Goal: Information Seeking & Learning: Learn about a topic

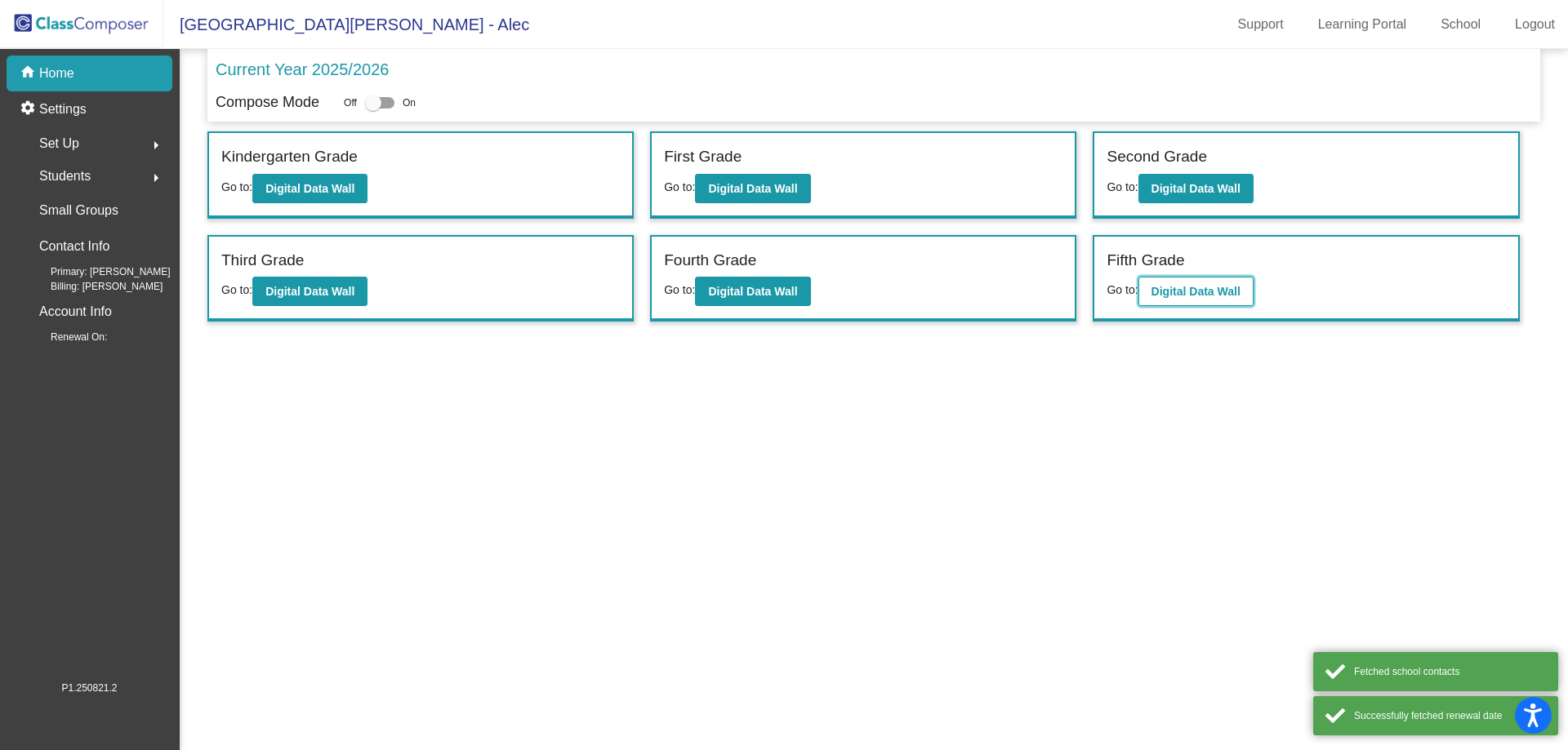
click at [1247, 285] on button "Digital Data Wall" at bounding box center [1196, 291] width 115 height 29
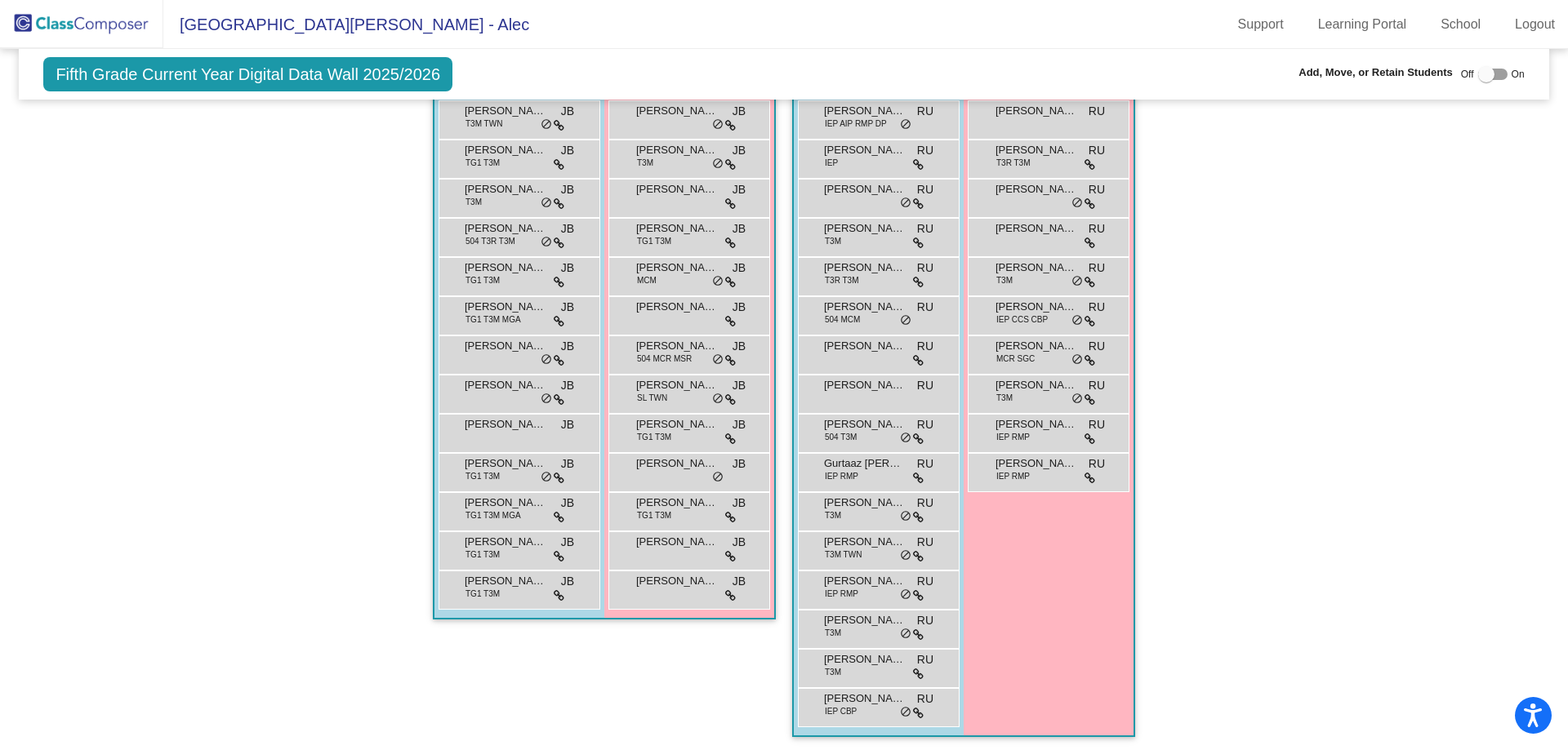
scroll to position [2738, 0]
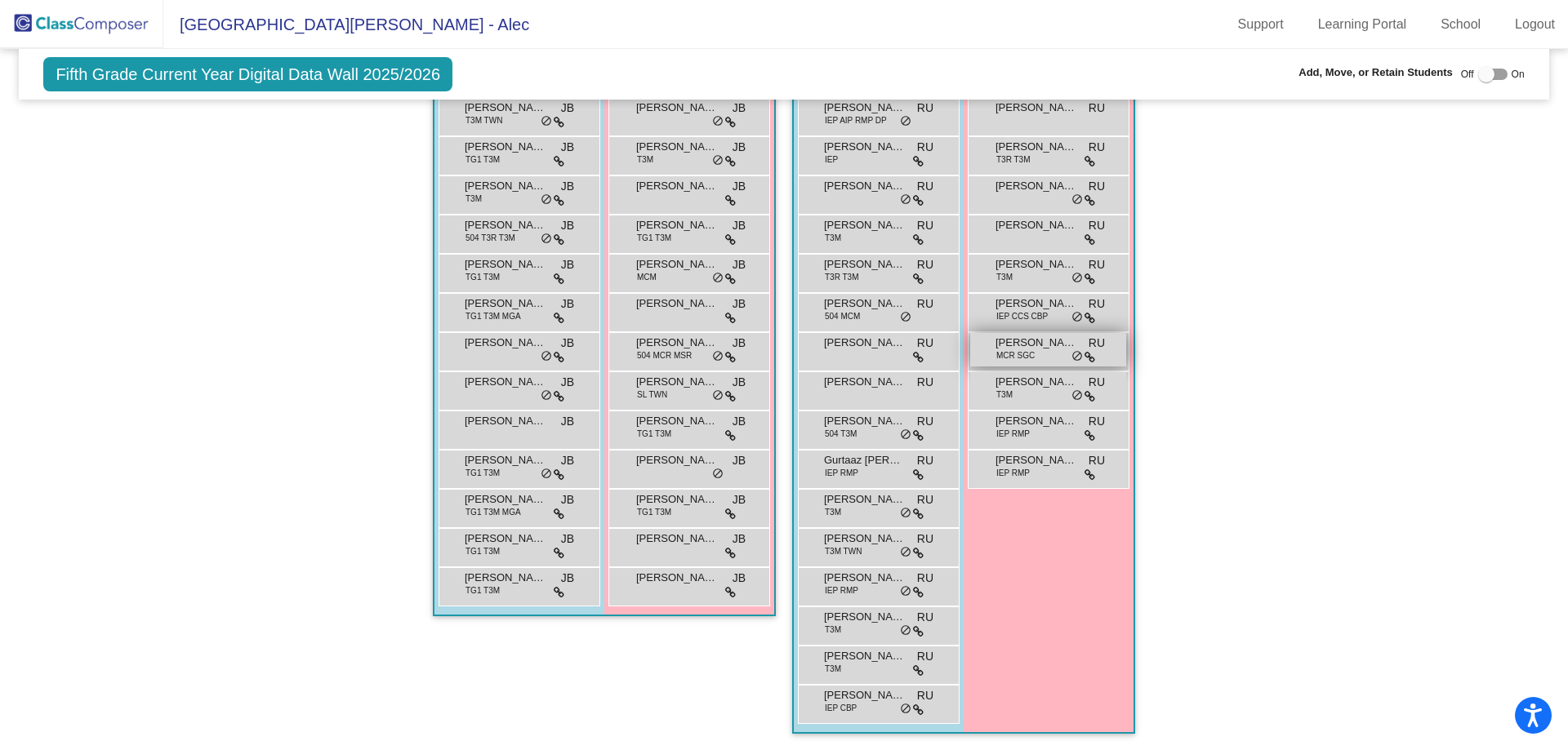
click at [1041, 339] on span "[PERSON_NAME]" at bounding box center [1036, 342] width 81 height 16
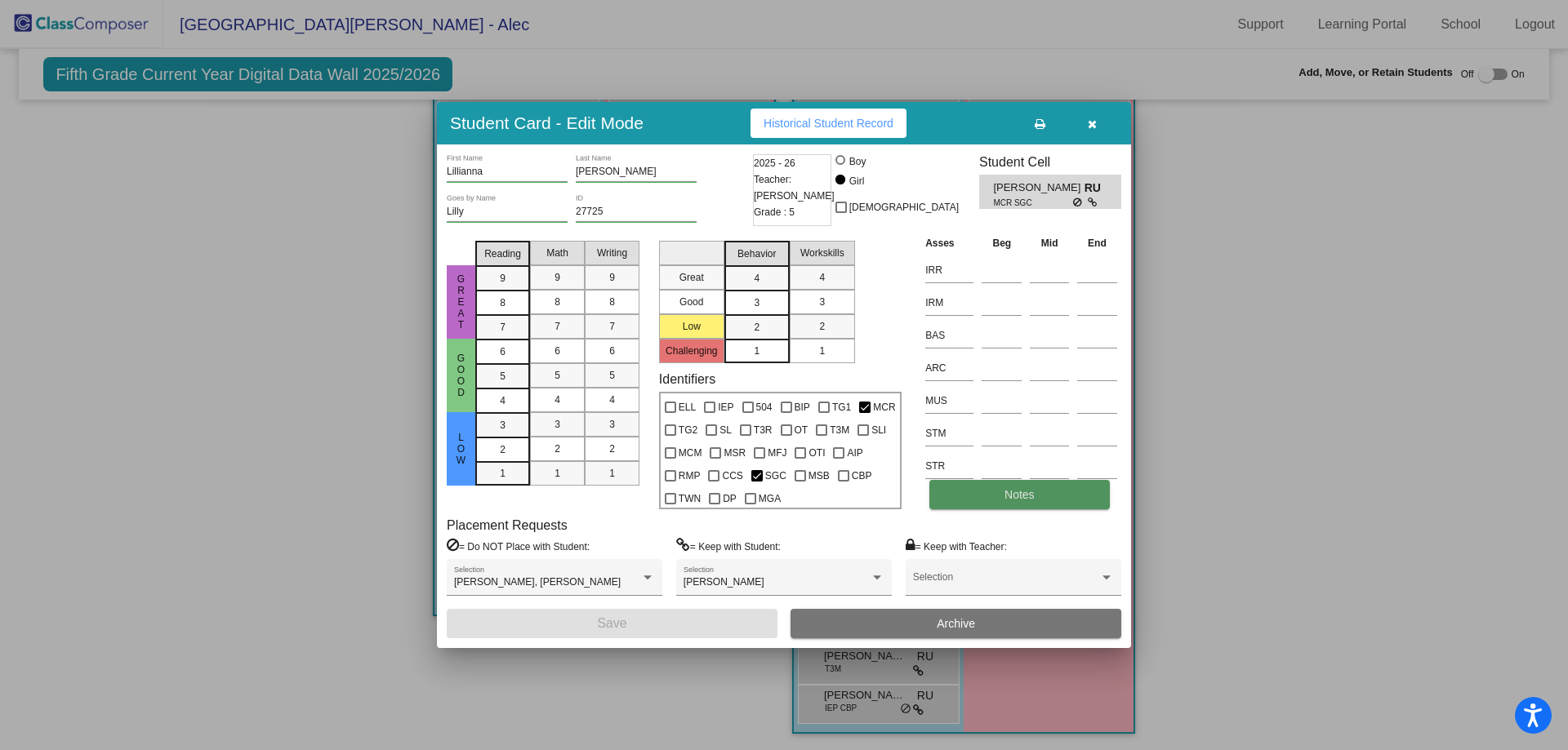
click at [1027, 506] on button "Notes" at bounding box center [1019, 495] width 180 height 29
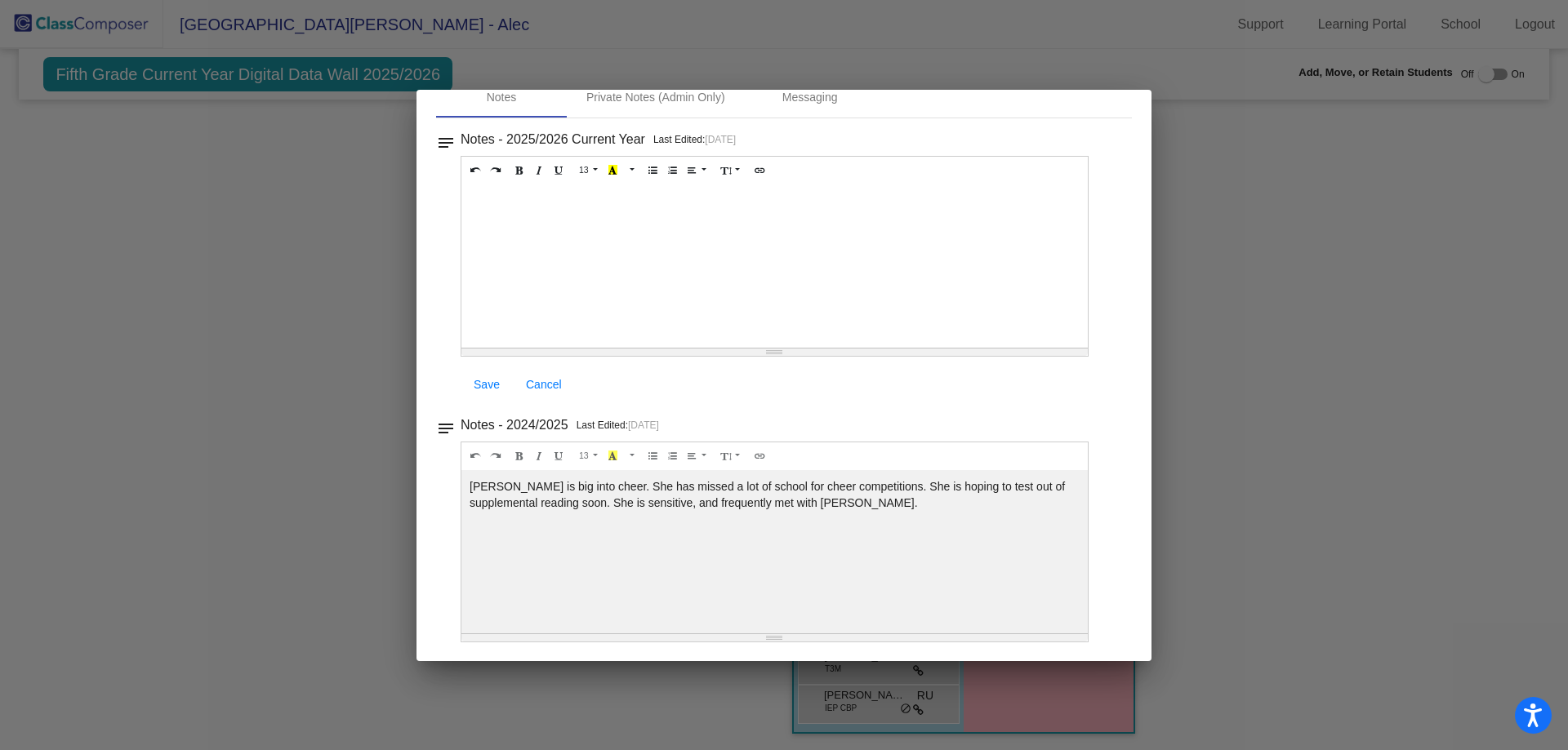
scroll to position [84, 0]
click at [1286, 406] on div at bounding box center [784, 375] width 1568 height 750
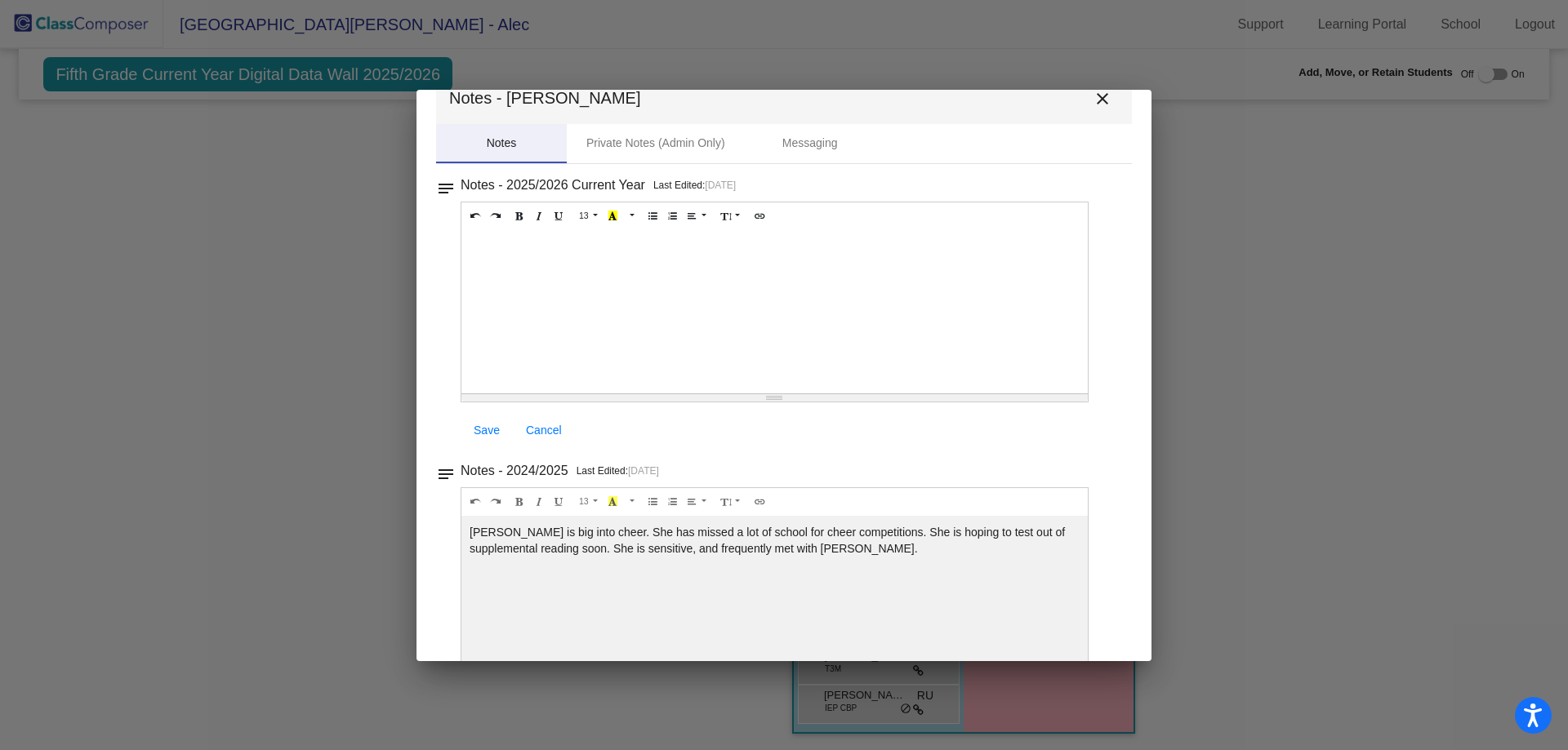
scroll to position [0, 0]
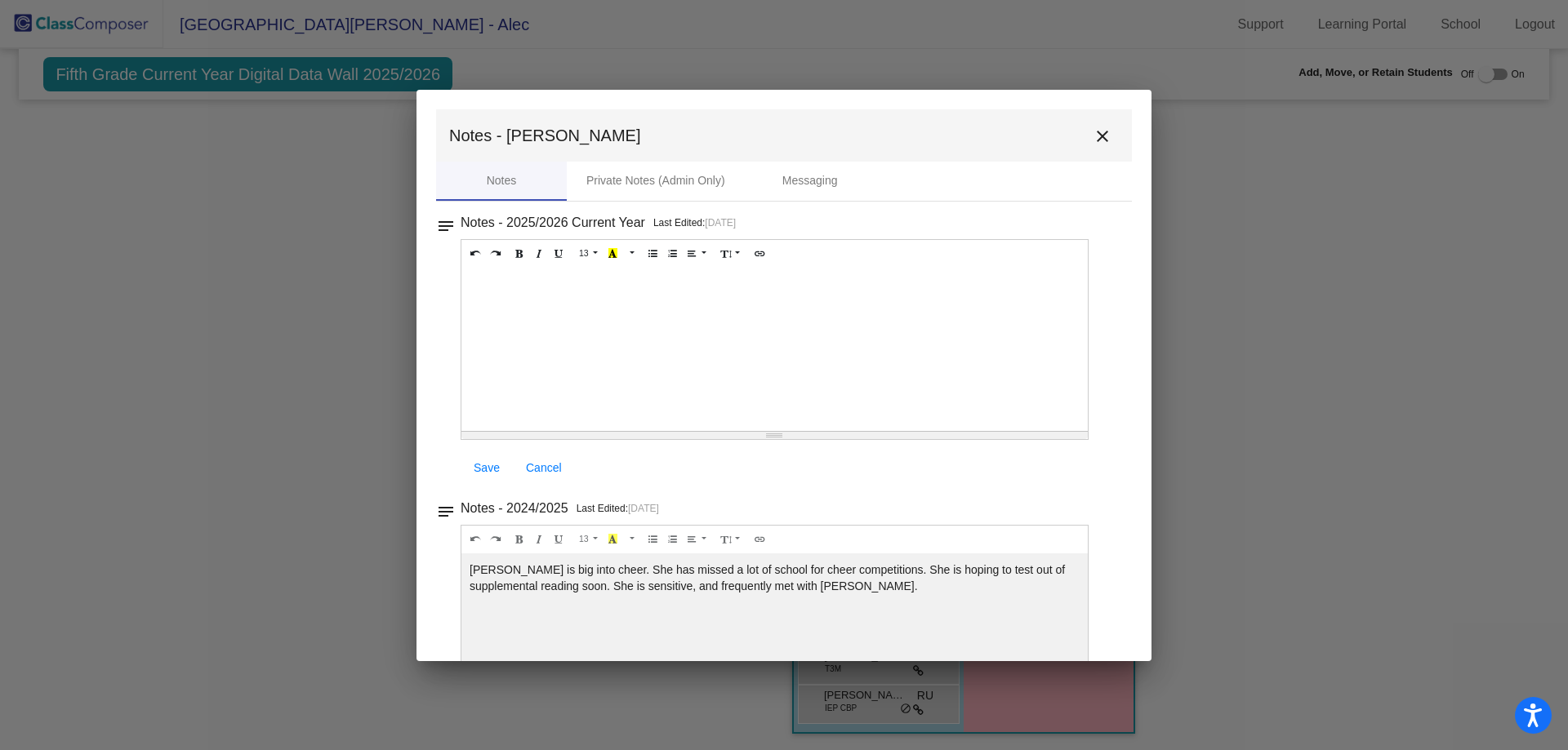
click at [1094, 129] on mat-icon "close" at bounding box center [1102, 136] width 20 height 20
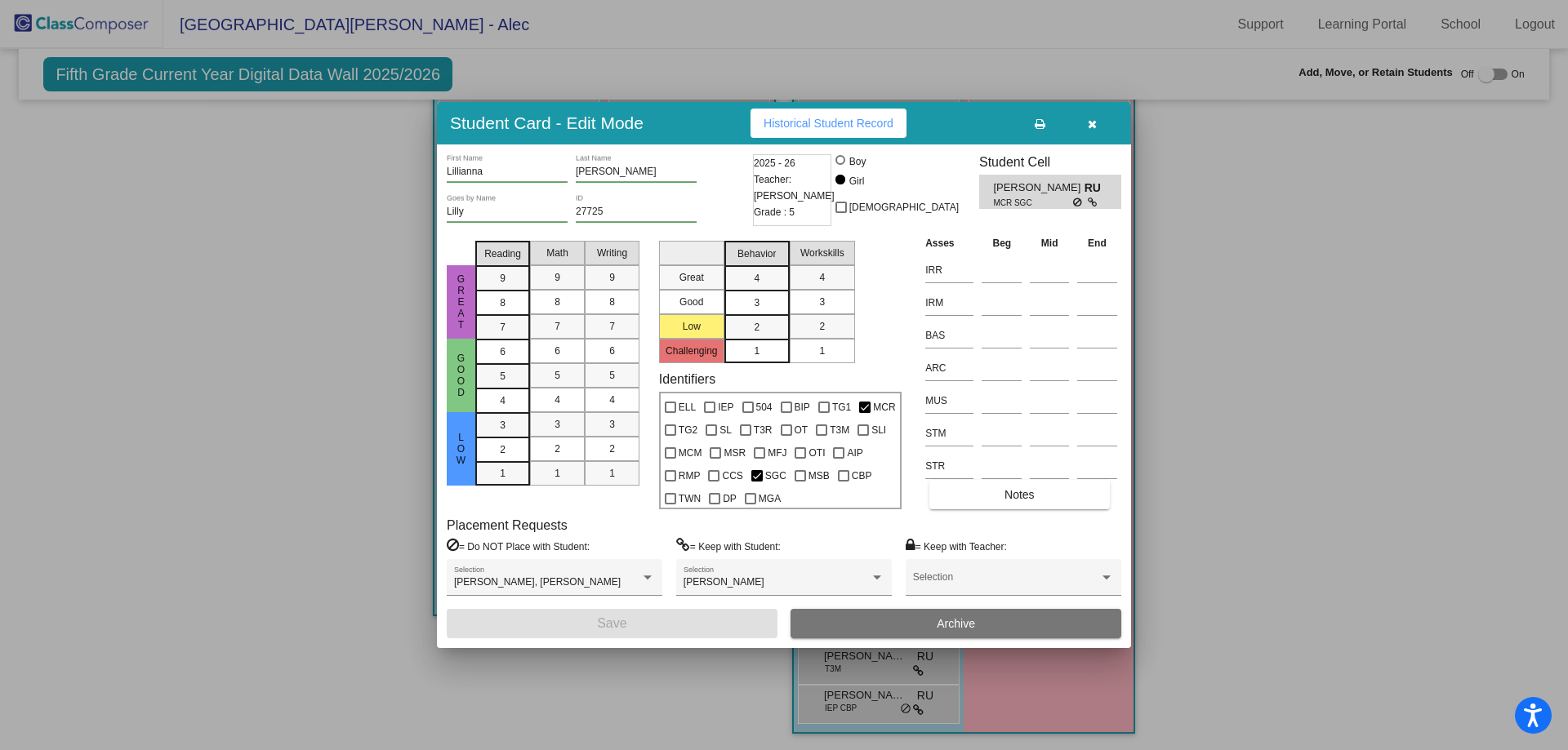
click at [1097, 125] on button "button" at bounding box center [1091, 123] width 52 height 29
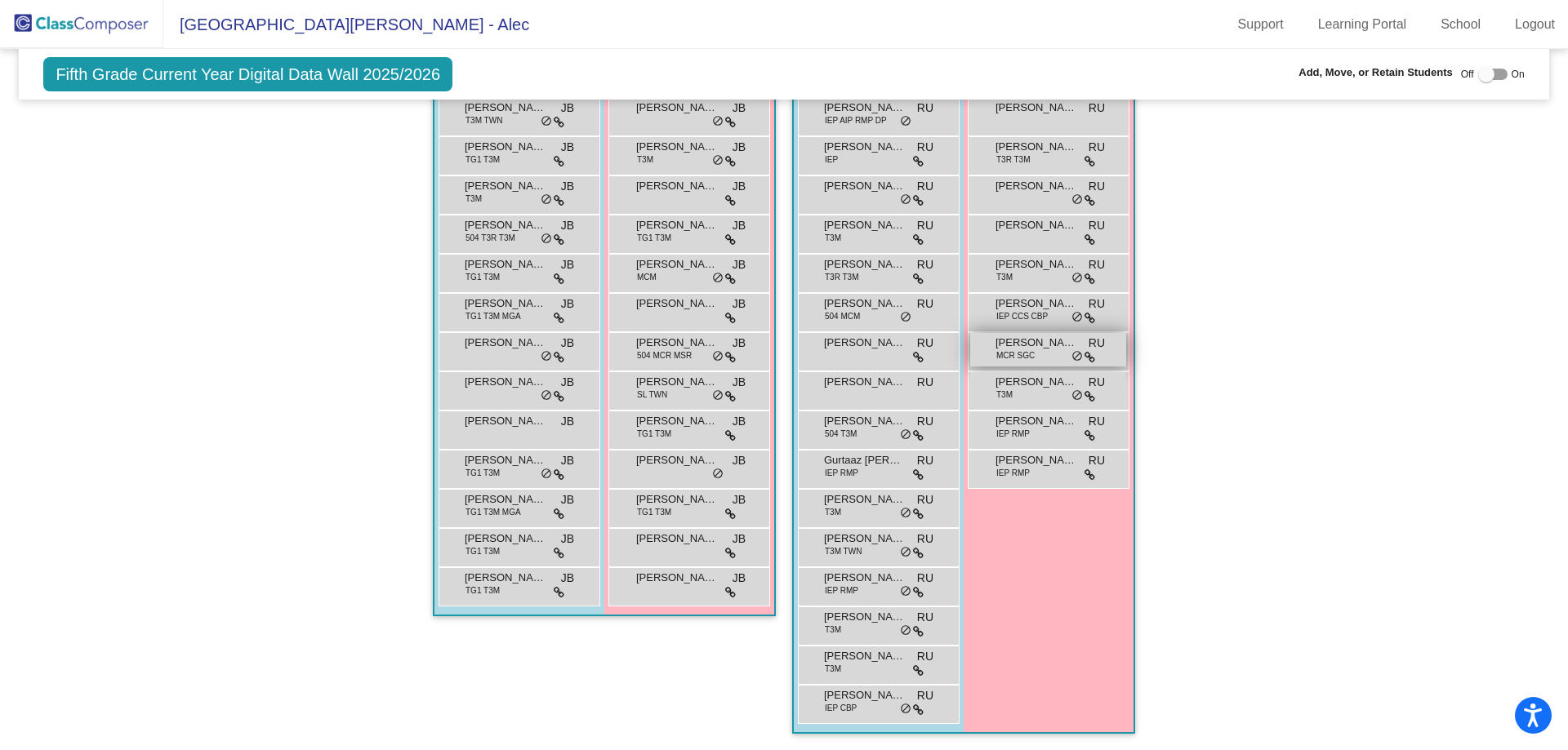
click at [1037, 334] on span "[PERSON_NAME]" at bounding box center [1036, 342] width 81 height 16
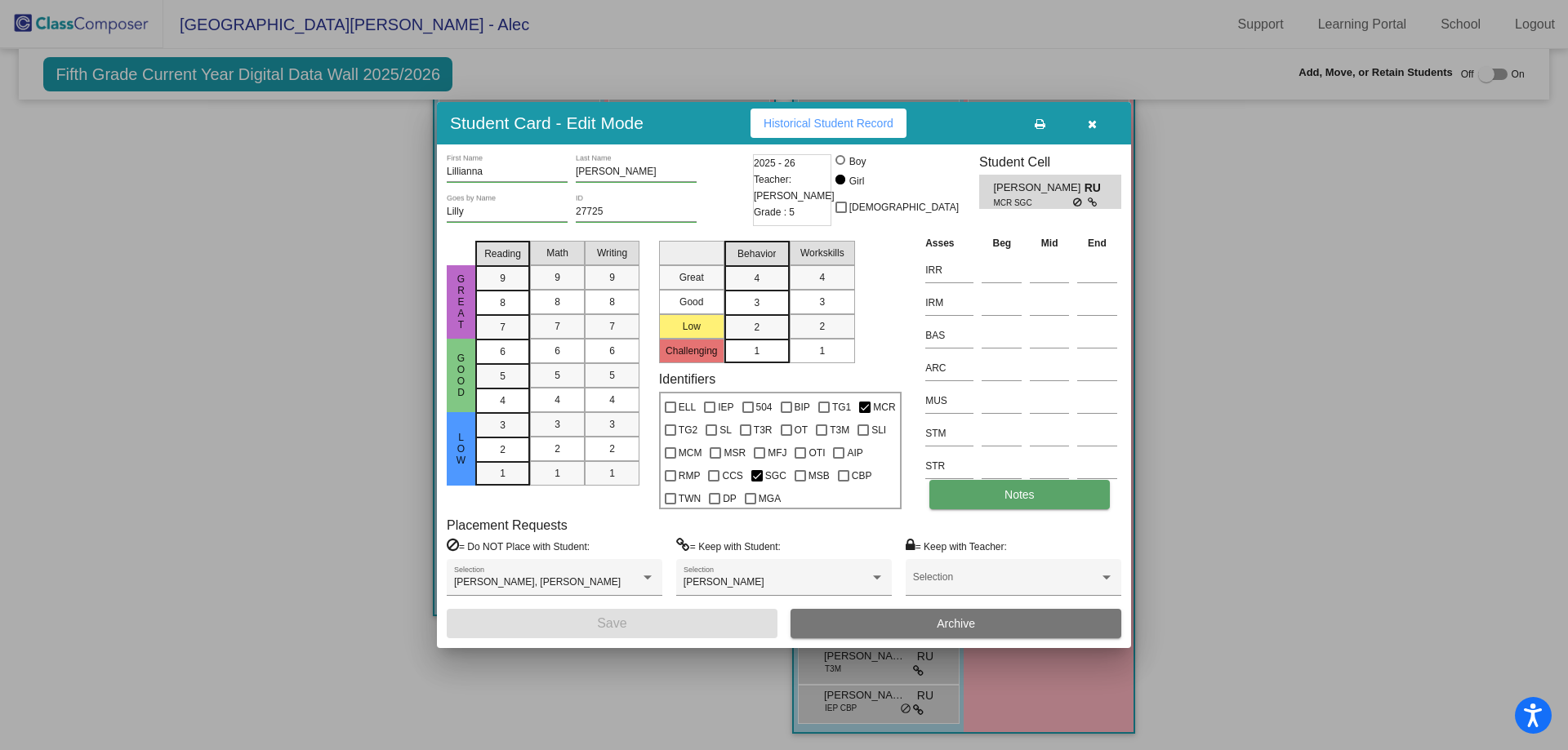
click at [999, 489] on button "Notes" at bounding box center [1019, 495] width 180 height 29
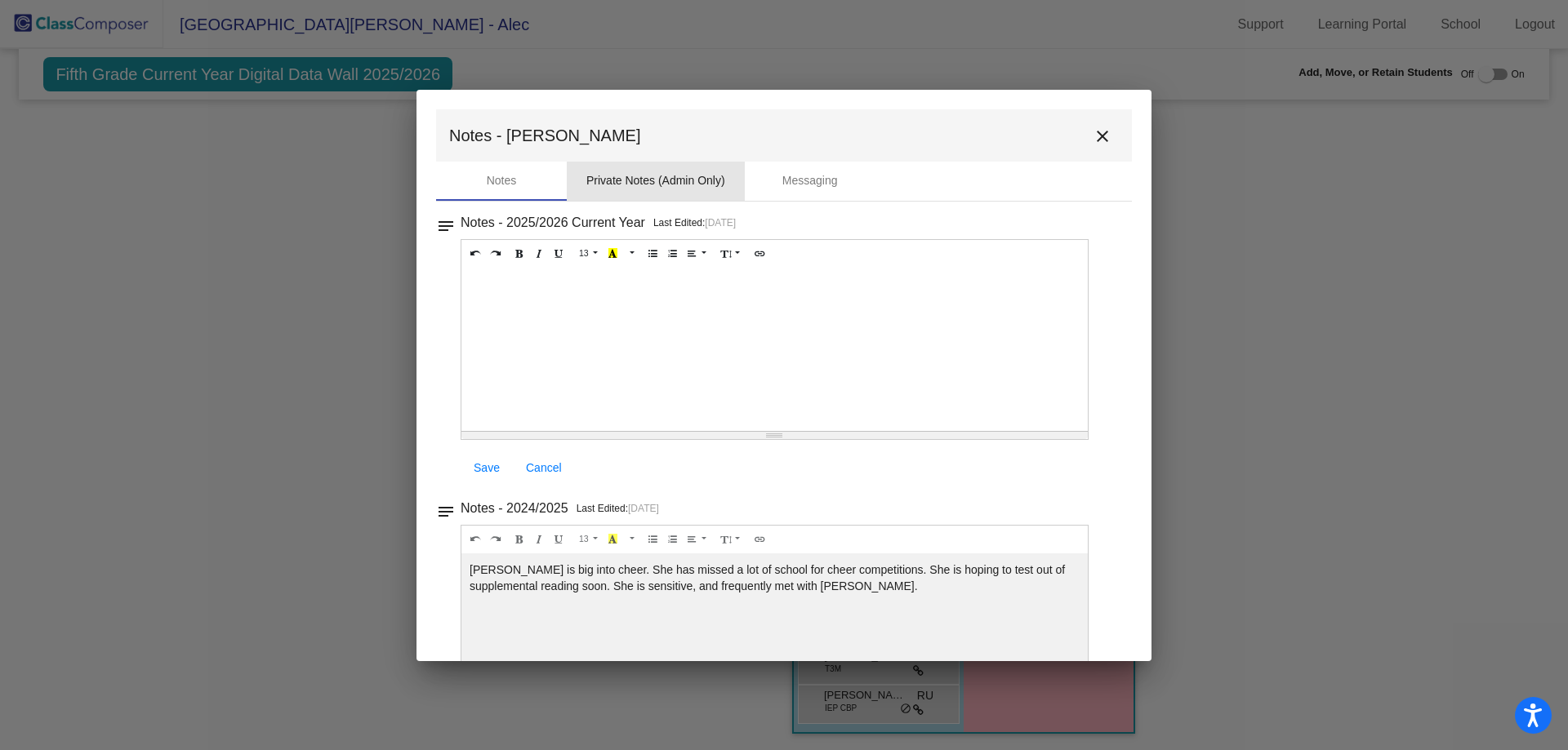
click at [700, 167] on div "Private Notes (Admin Only)" at bounding box center [656, 182] width 178 height 39
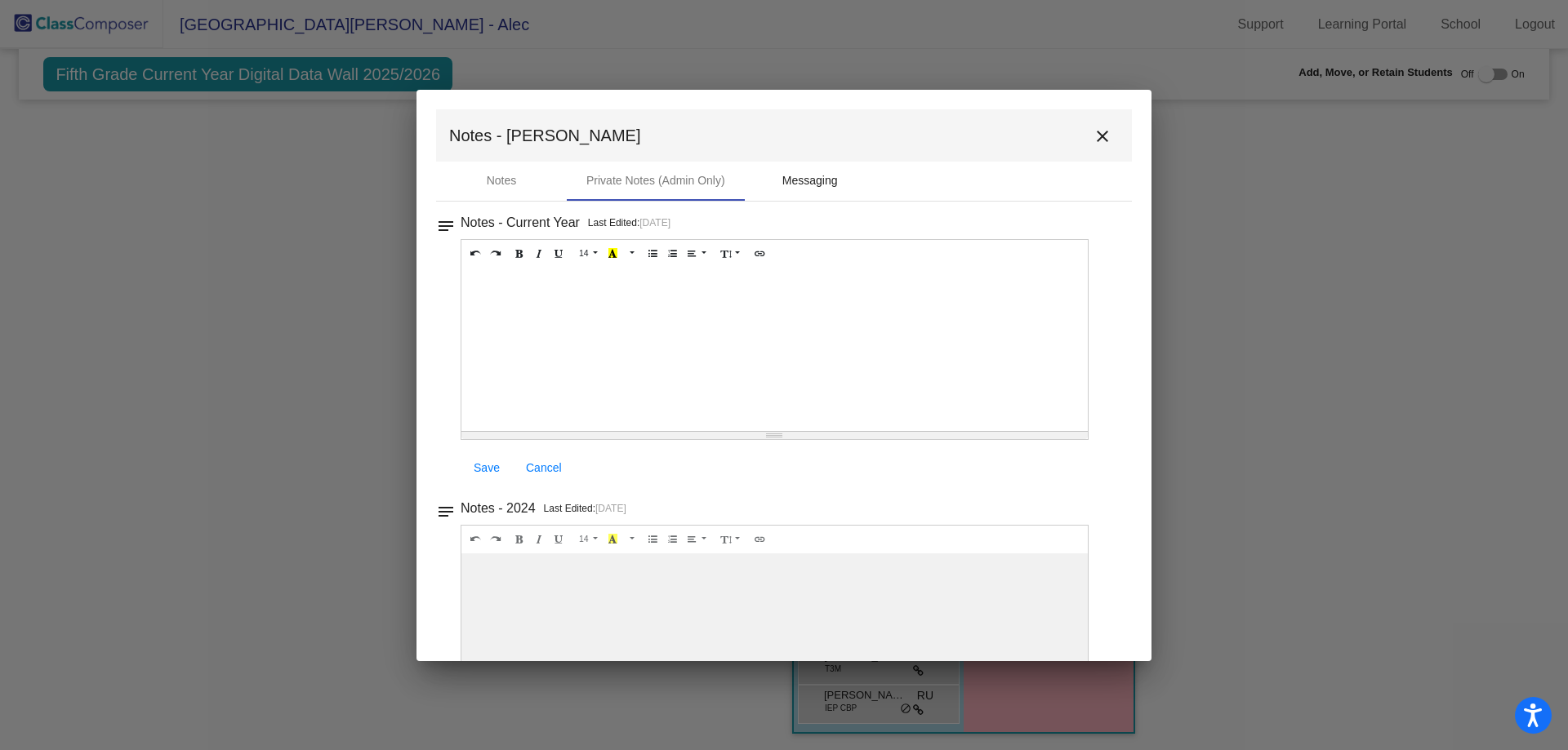
click at [820, 187] on div "Messaging" at bounding box center [809, 181] width 56 height 17
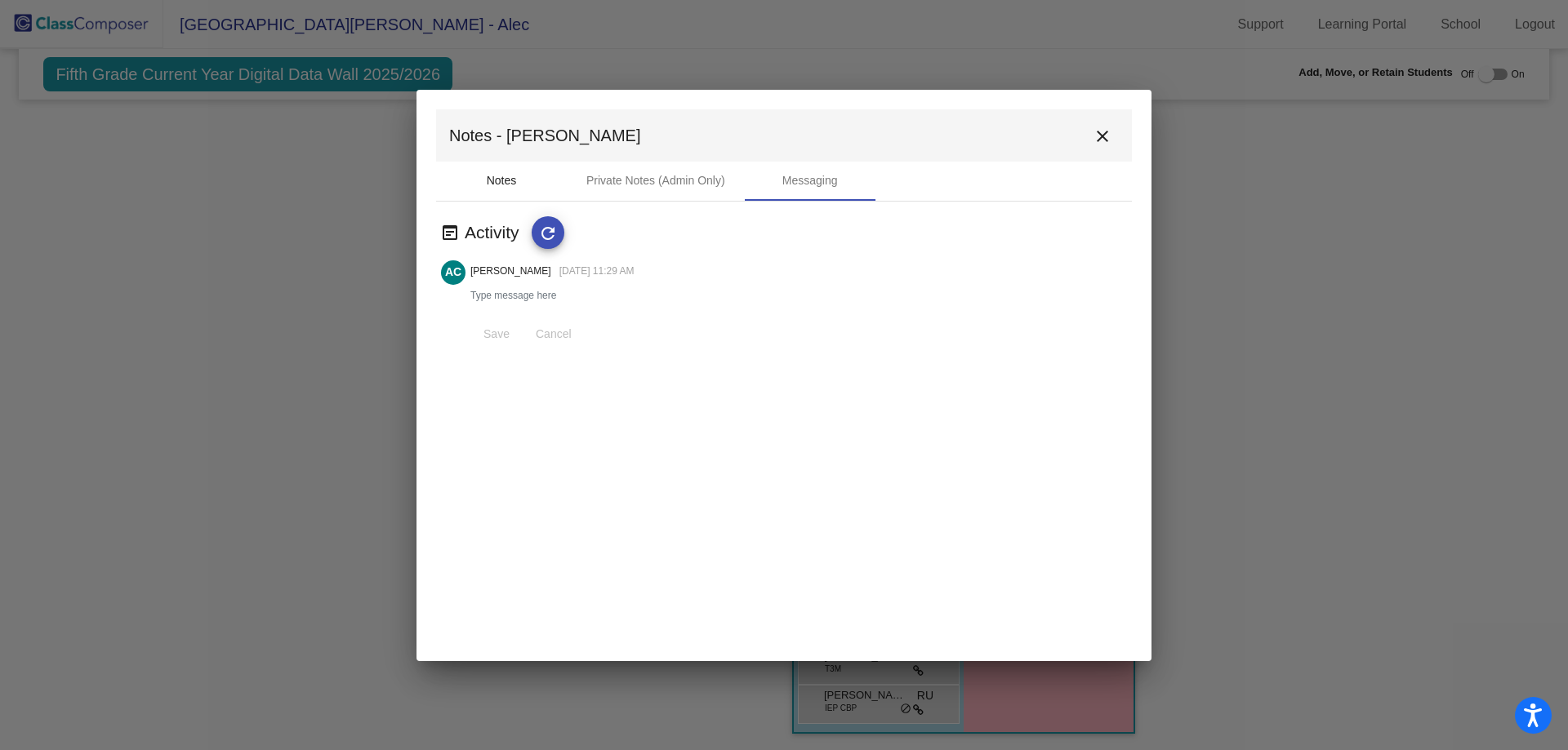
click at [494, 186] on div "Notes" at bounding box center [502, 181] width 30 height 17
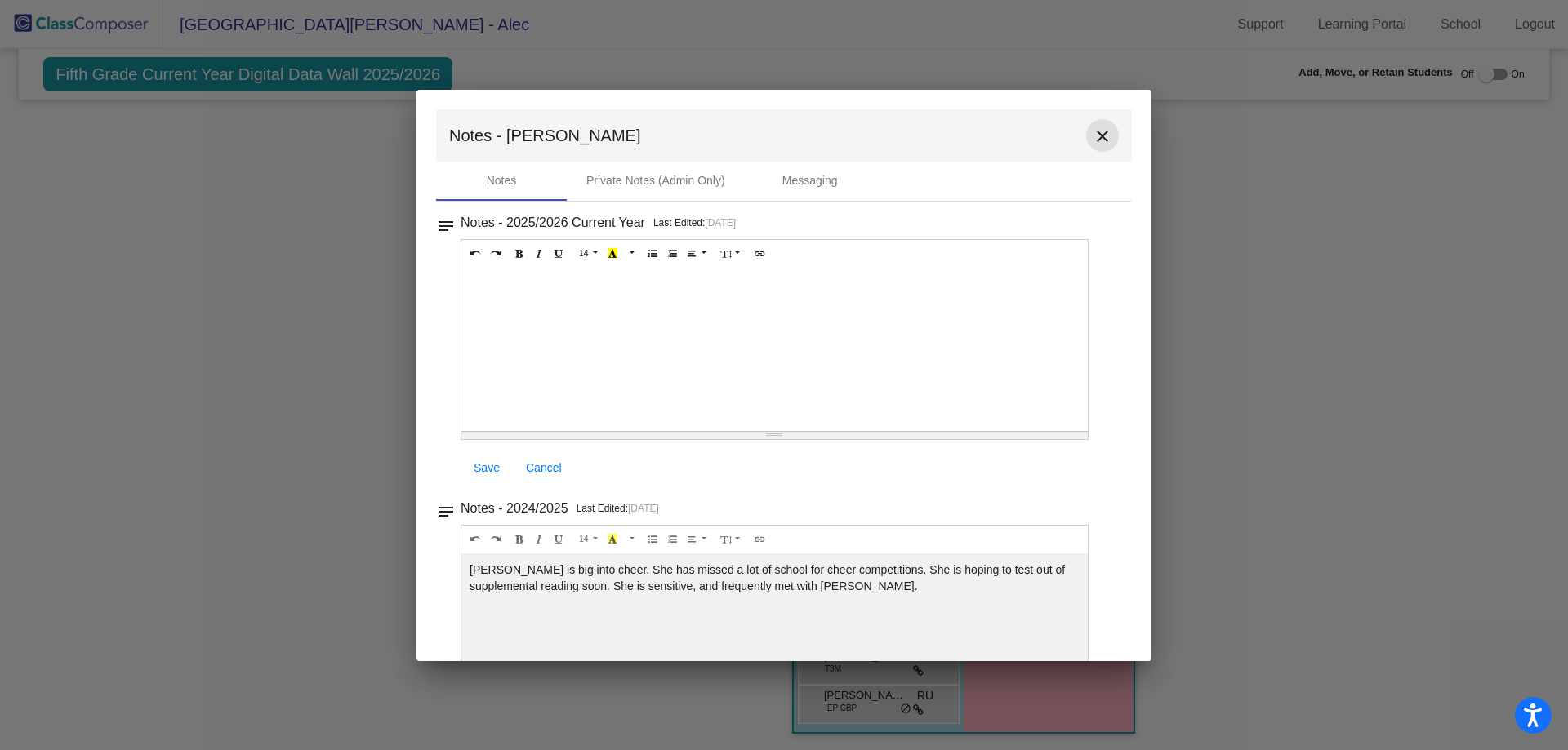
click at [1099, 137] on mat-icon "close" at bounding box center [1102, 136] width 20 height 20
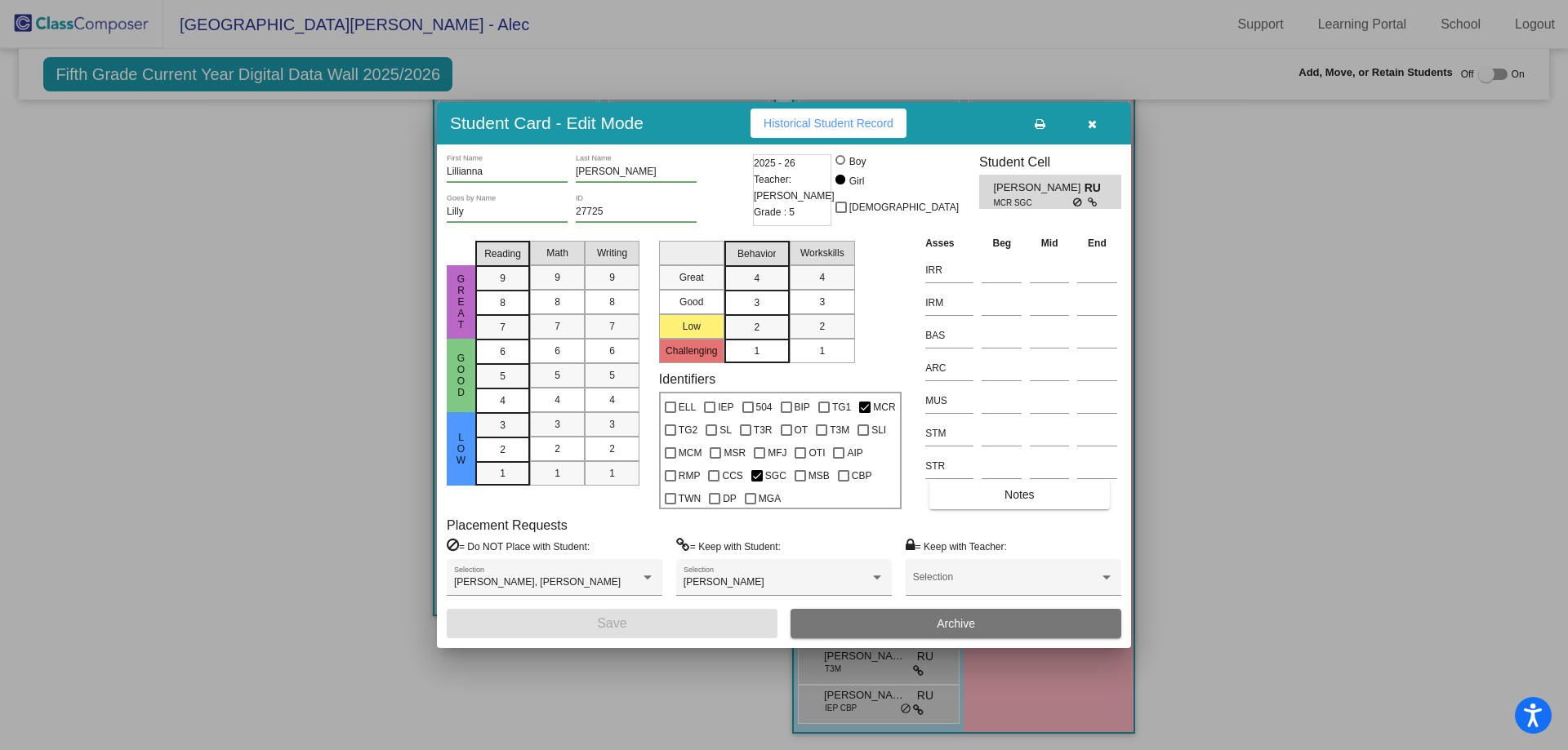
click at [1283, 163] on div at bounding box center [784, 375] width 1568 height 750
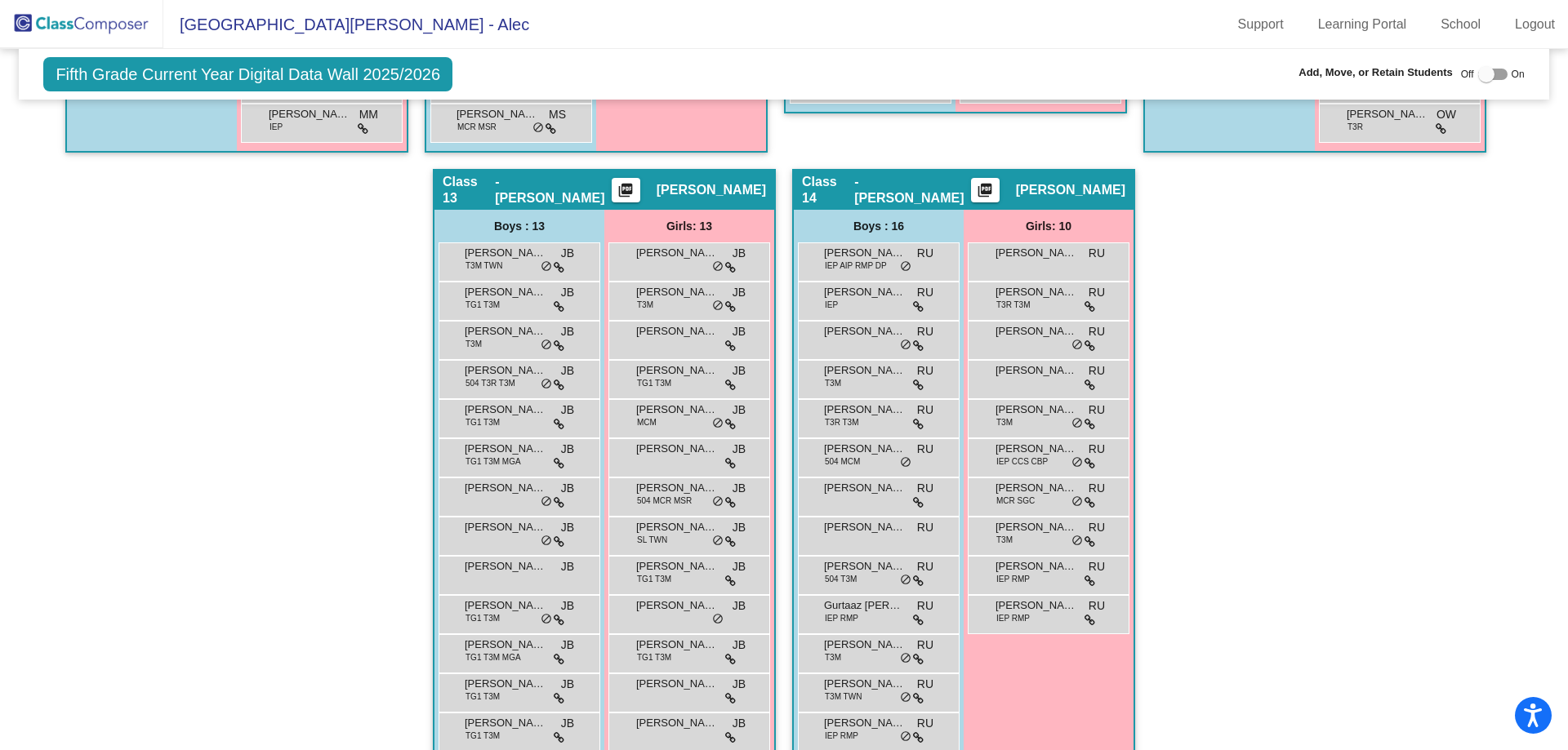
scroll to position [2656, 0]
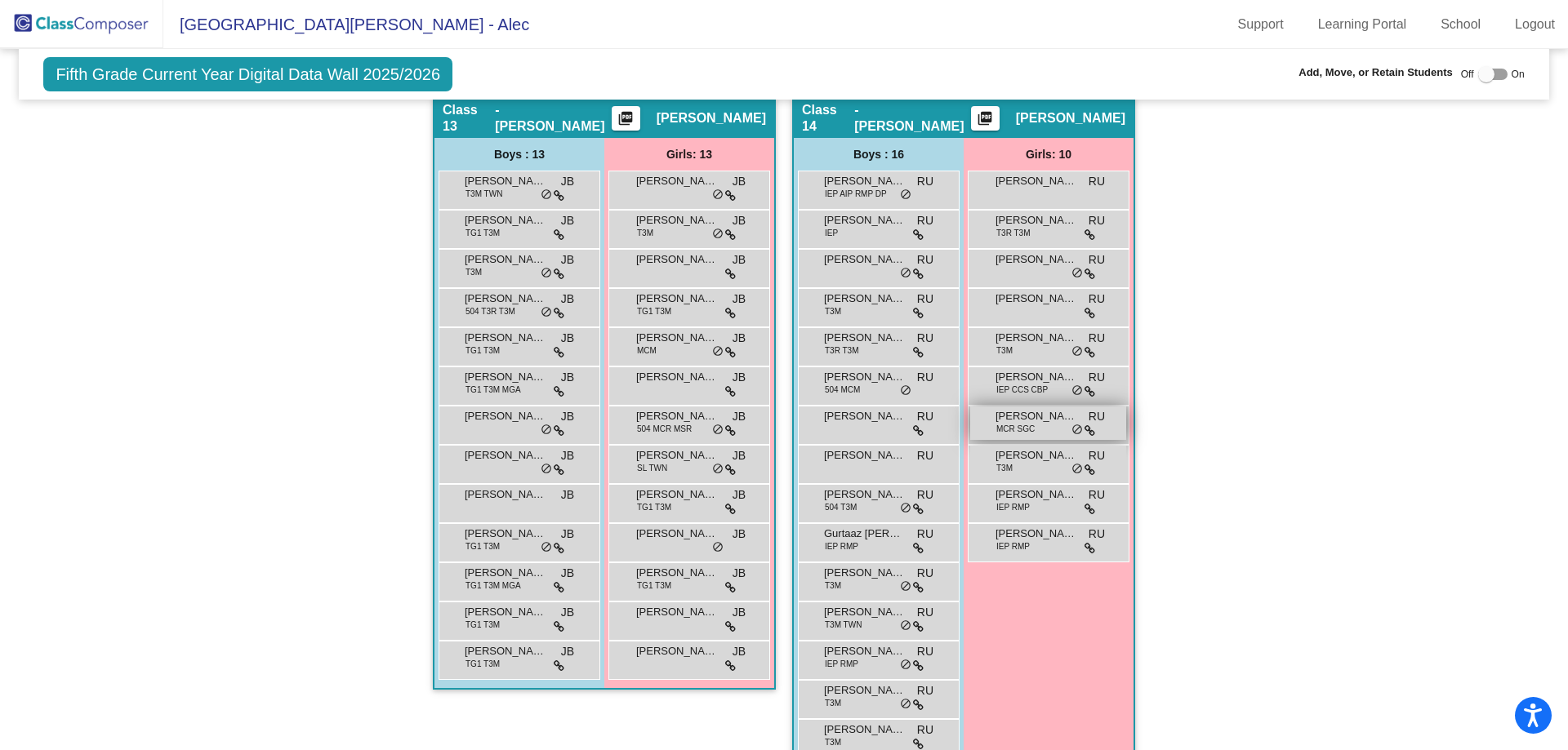
click at [1034, 420] on span "[PERSON_NAME]" at bounding box center [1036, 416] width 81 height 16
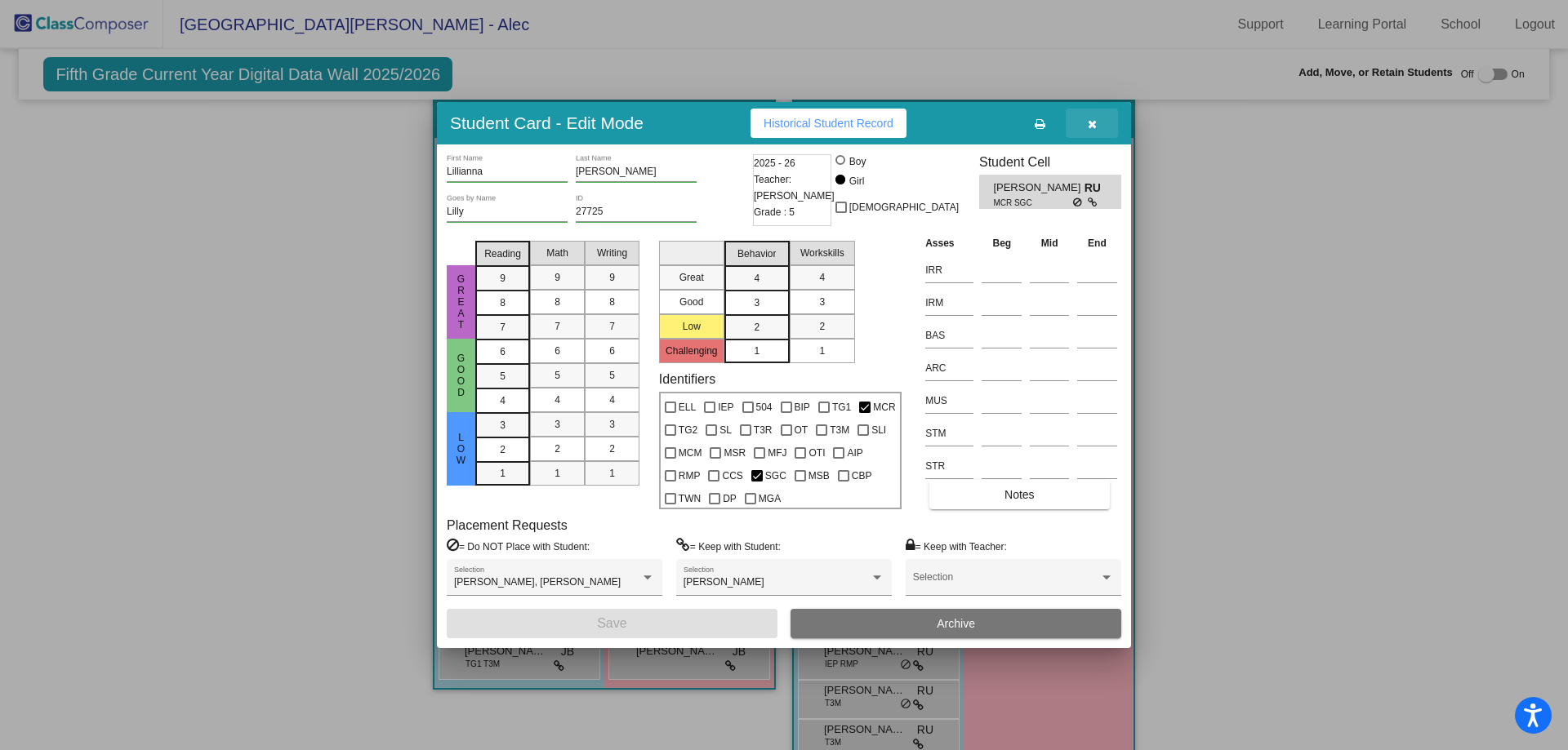
click at [1095, 117] on span "button" at bounding box center [1092, 123] width 9 height 13
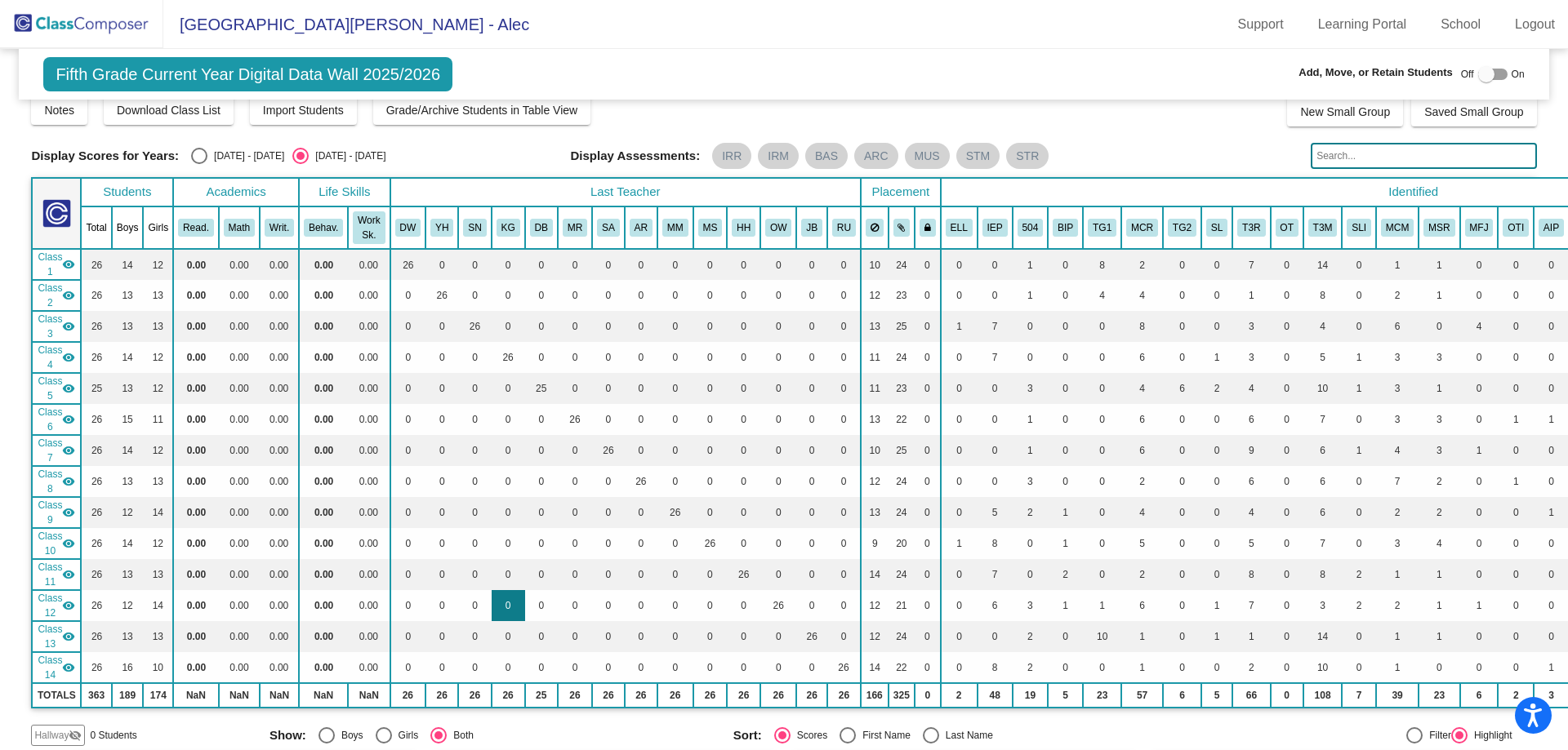
scroll to position [0, 0]
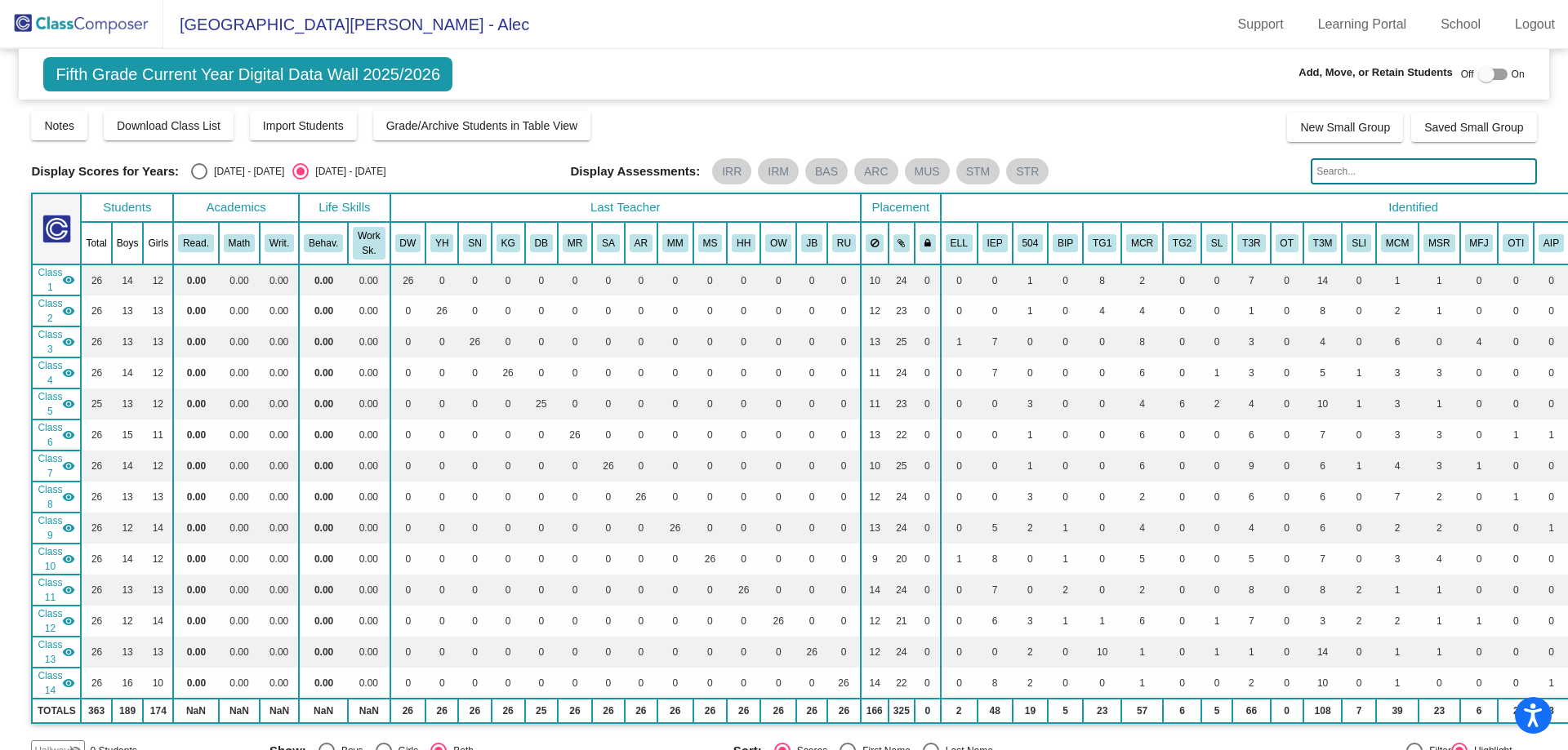
click at [206, 157] on div "Display Scores for Years: [DATE] - [DATE] [DATE] - [DATE] Grade/Archive Student…" at bounding box center [783, 435] width 1505 height 652
click at [201, 166] on div "Select an option" at bounding box center [199, 171] width 16 height 16
click at [199, 180] on input "[DATE] - [DATE]" at bounding box center [198, 180] width 1 height 1
radio input "true"
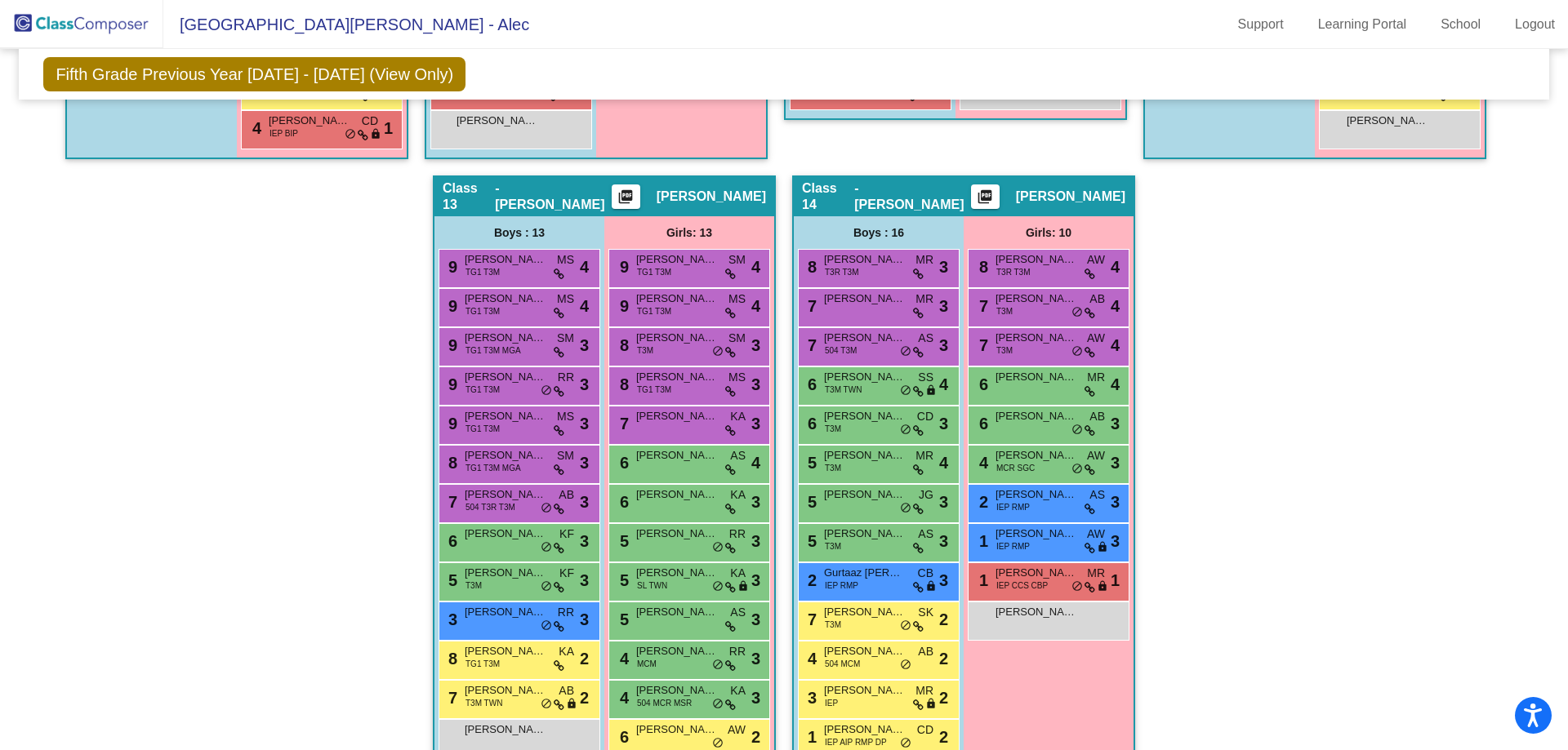
scroll to position [2571, 0]
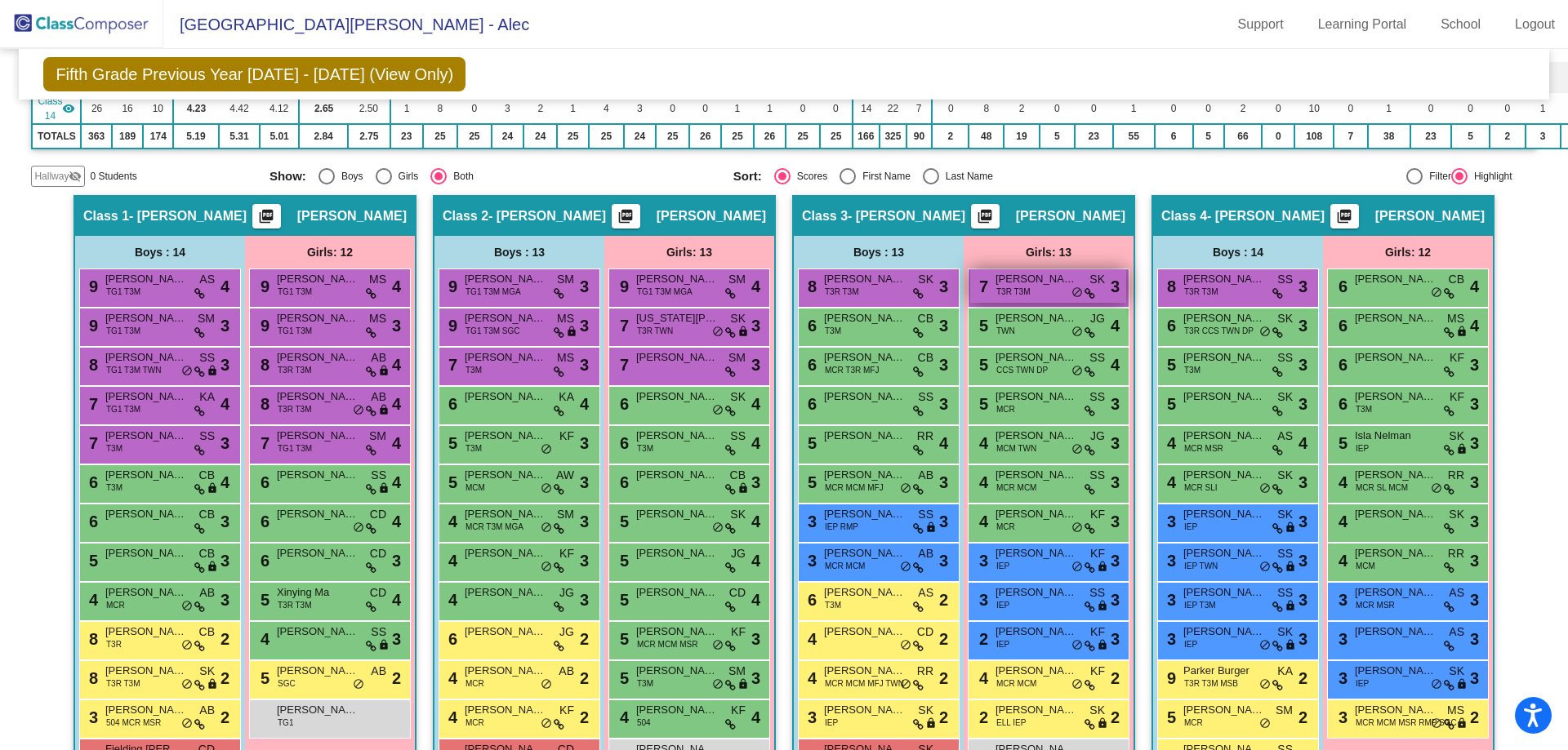
scroll to position [1259, 0]
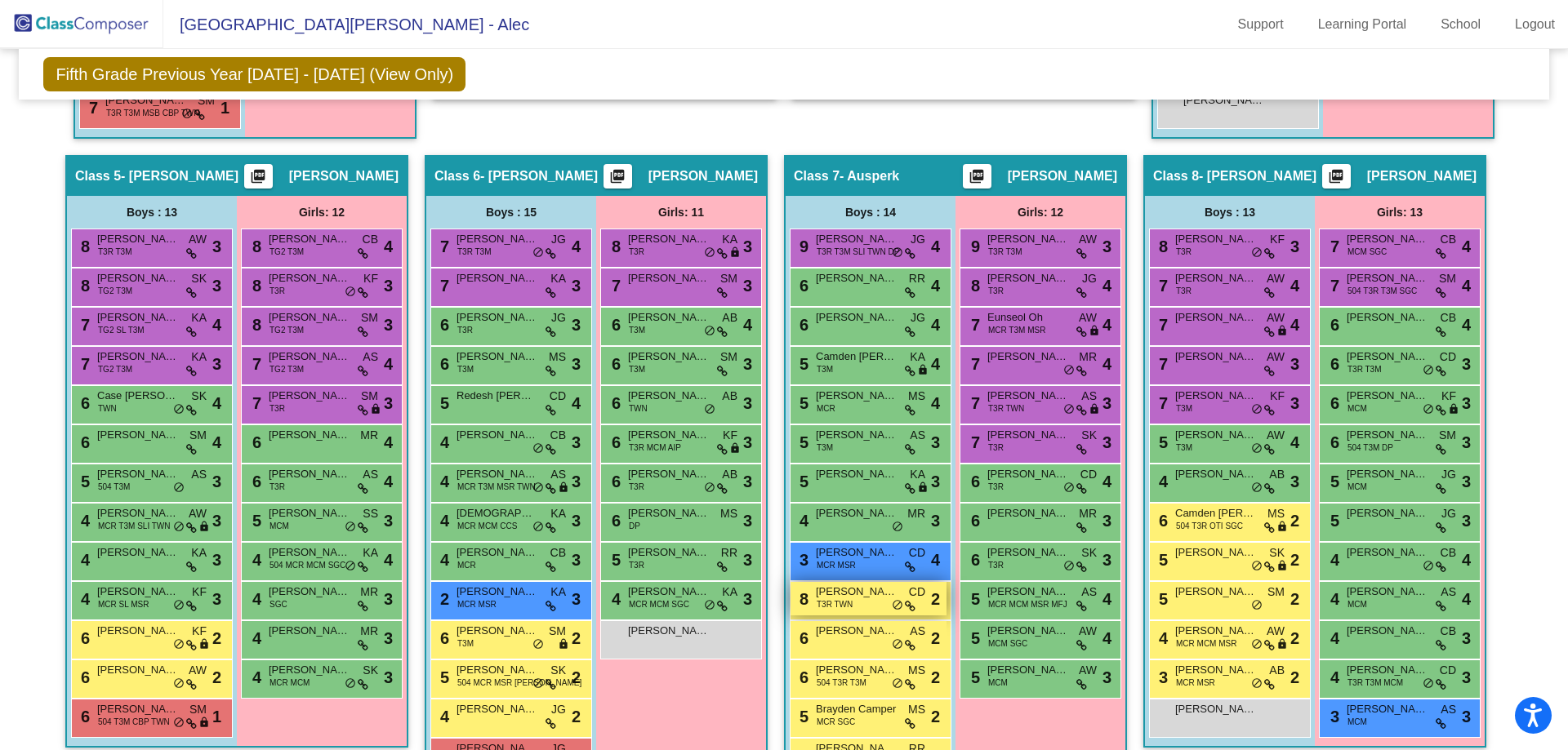
click at [832, 591] on span "[PERSON_NAME]" at bounding box center [856, 591] width 81 height 16
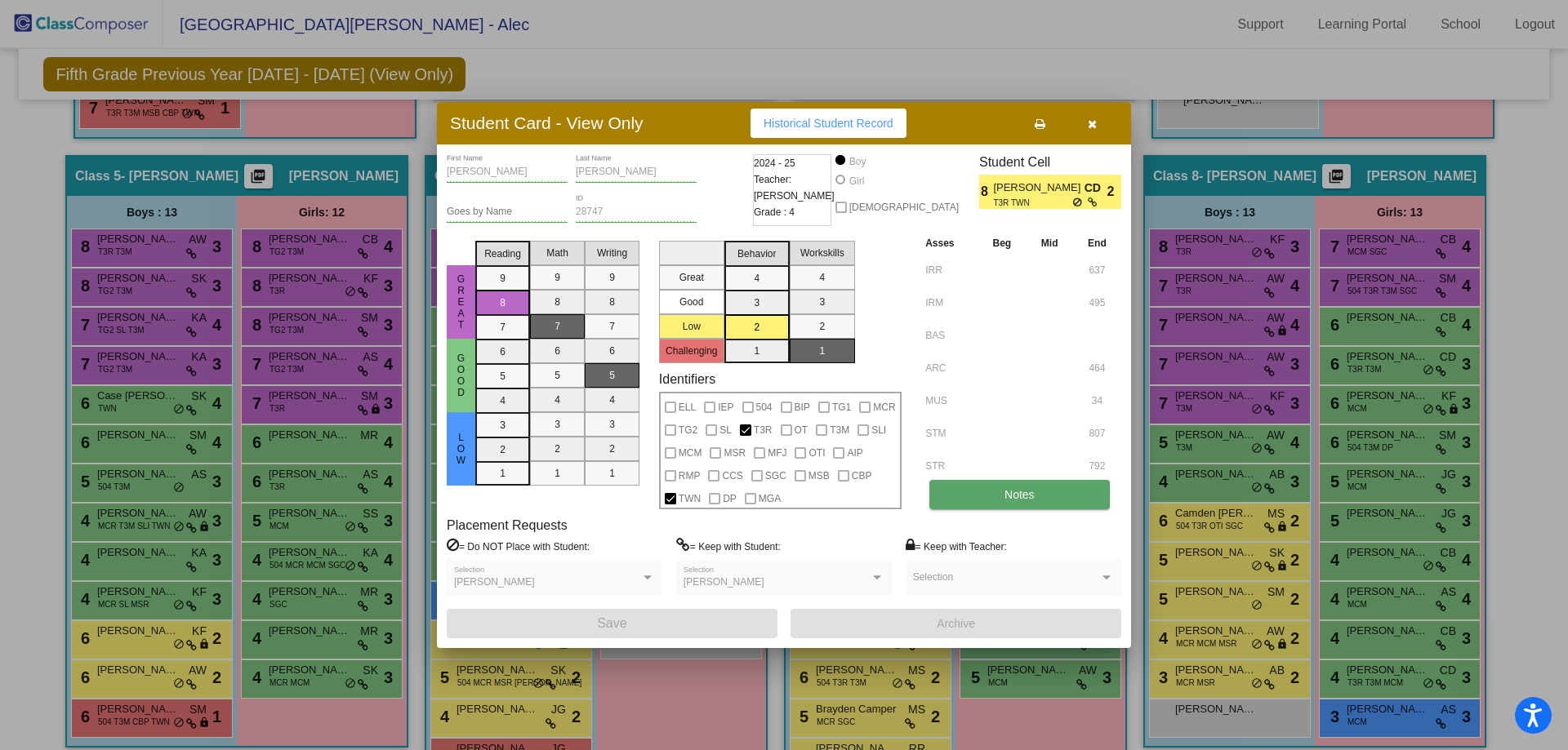
click at [1038, 482] on button "Notes" at bounding box center [1019, 495] width 180 height 29
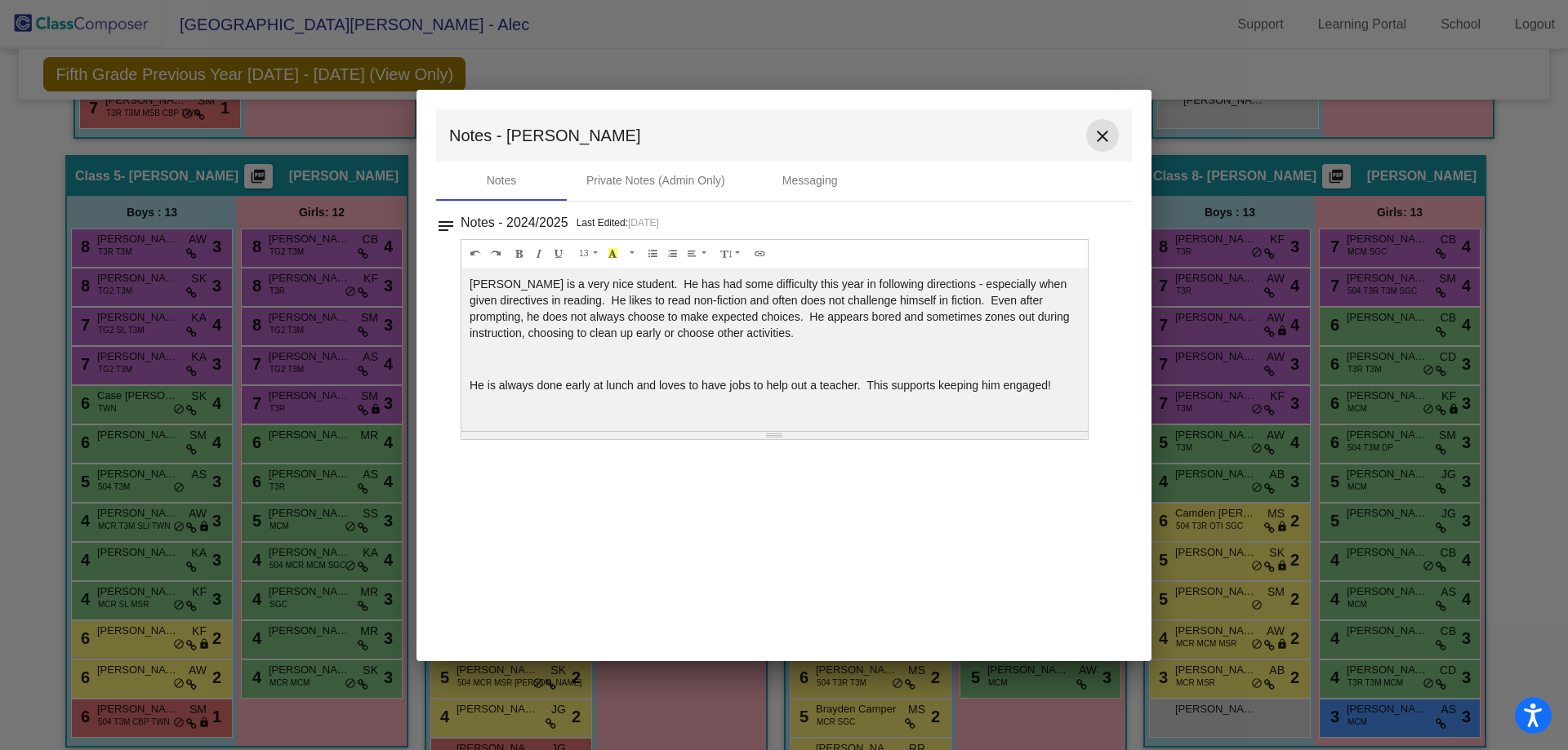
click at [1094, 135] on mat-icon "close" at bounding box center [1102, 136] width 20 height 20
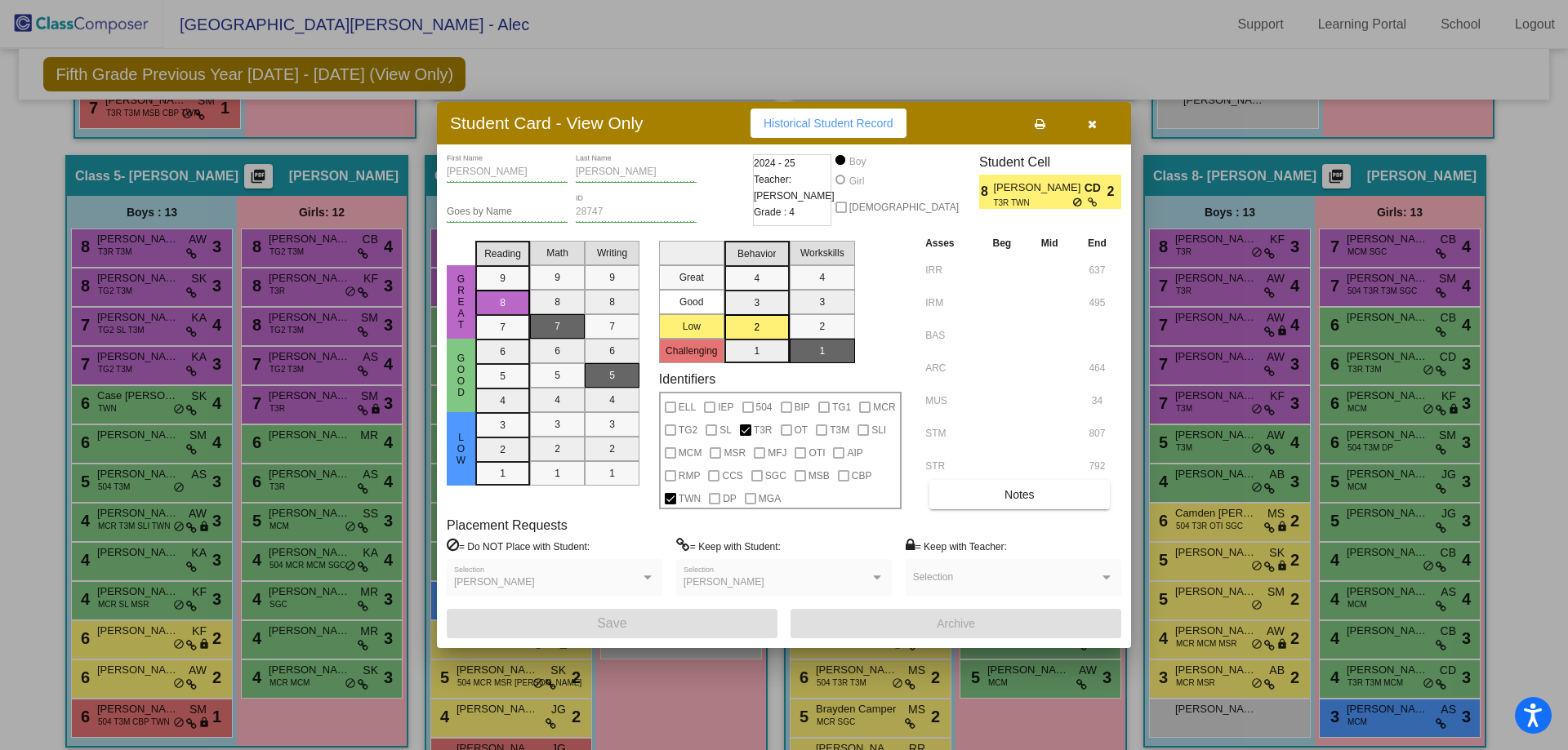
click at [1090, 125] on icon "button" at bounding box center [1092, 123] width 9 height 11
